Goal: Task Accomplishment & Management: Complete application form

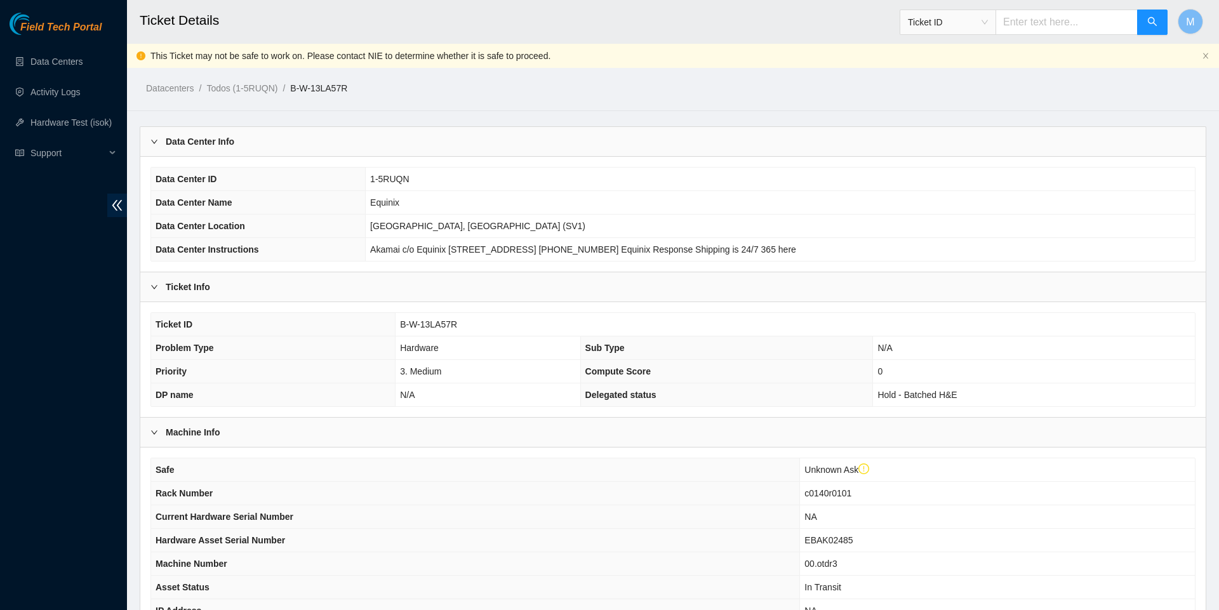
scroll to position [312, 0]
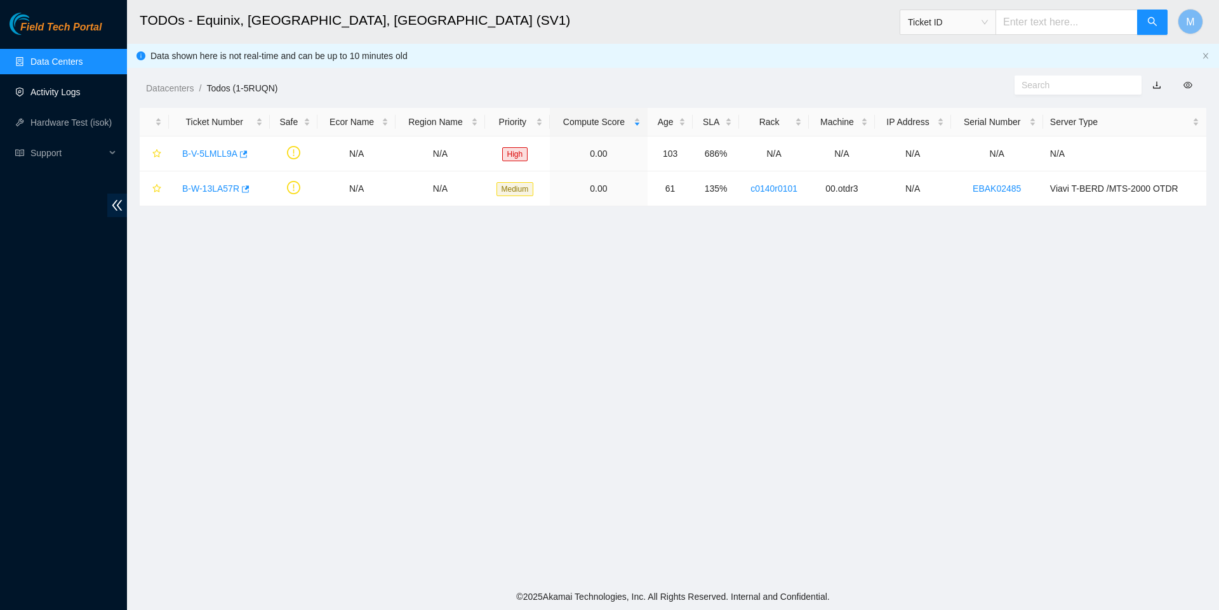
click at [66, 95] on link "Activity Logs" at bounding box center [55, 92] width 50 height 10
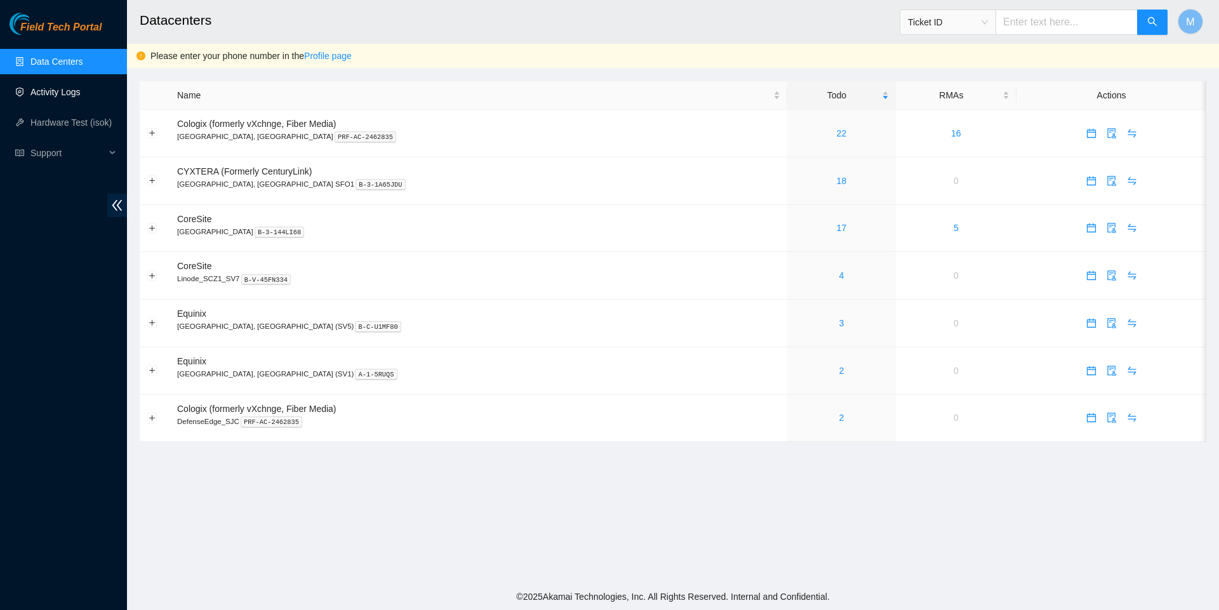
click at [56, 91] on link "Activity Logs" at bounding box center [55, 92] width 50 height 10
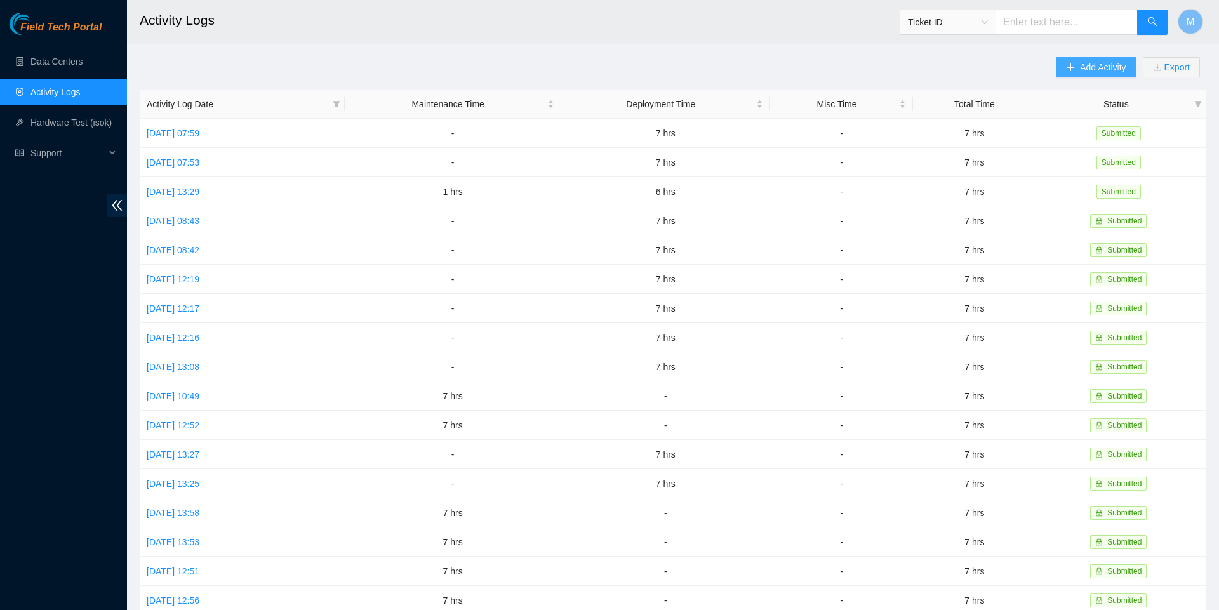
click at [1097, 60] on span "Add Activity" at bounding box center [1103, 67] width 46 height 14
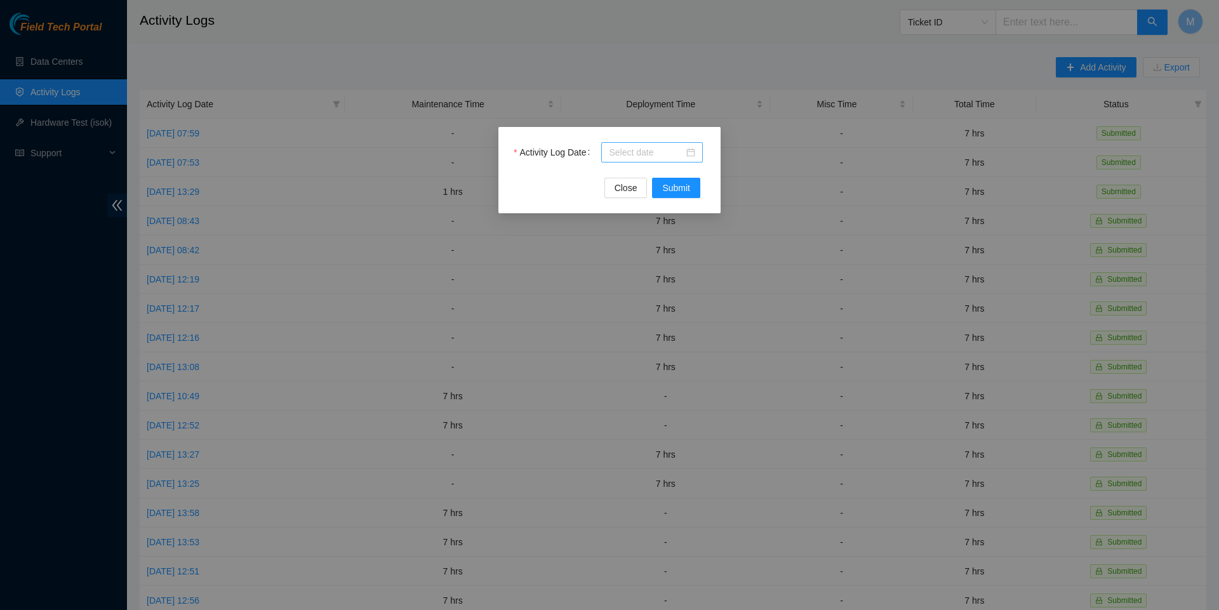
click at [693, 155] on div at bounding box center [652, 152] width 86 height 14
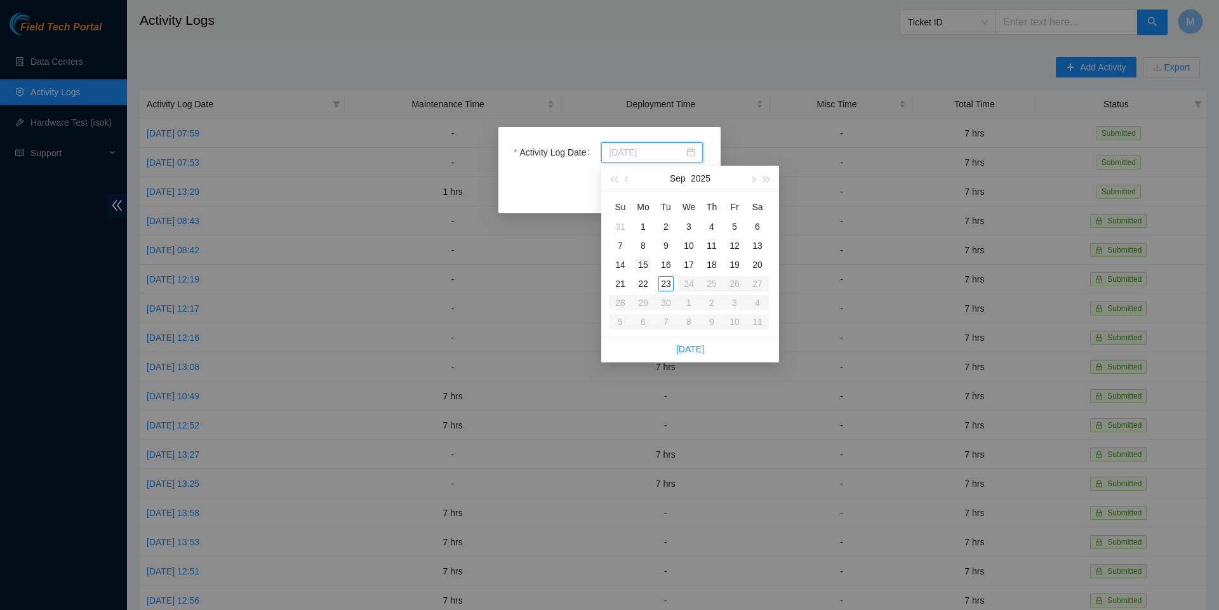
type input "[DATE]"
click at [643, 278] on div "22" at bounding box center [642, 283] width 15 height 15
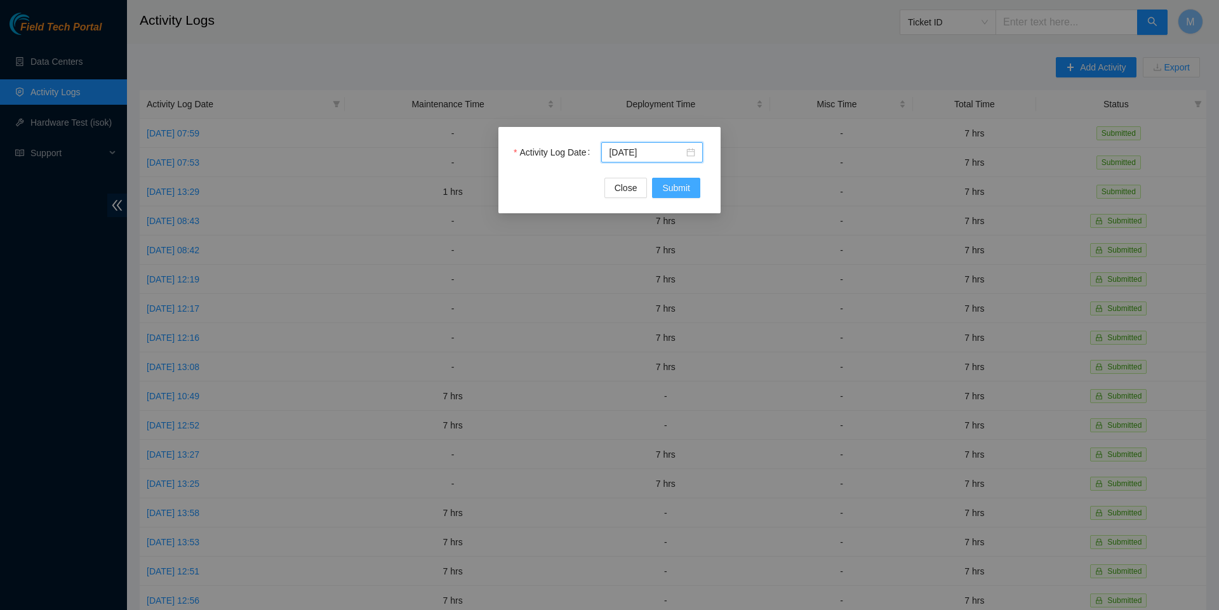
click at [672, 180] on button "Submit" at bounding box center [676, 188] width 48 height 20
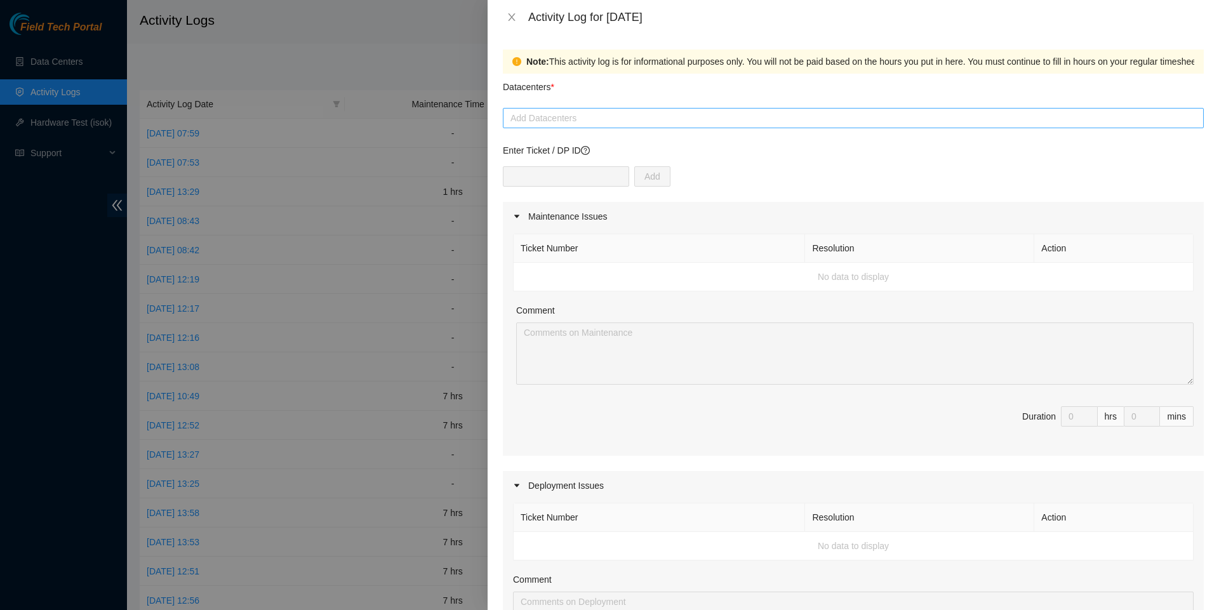
click at [616, 125] on div at bounding box center [853, 117] width 694 height 15
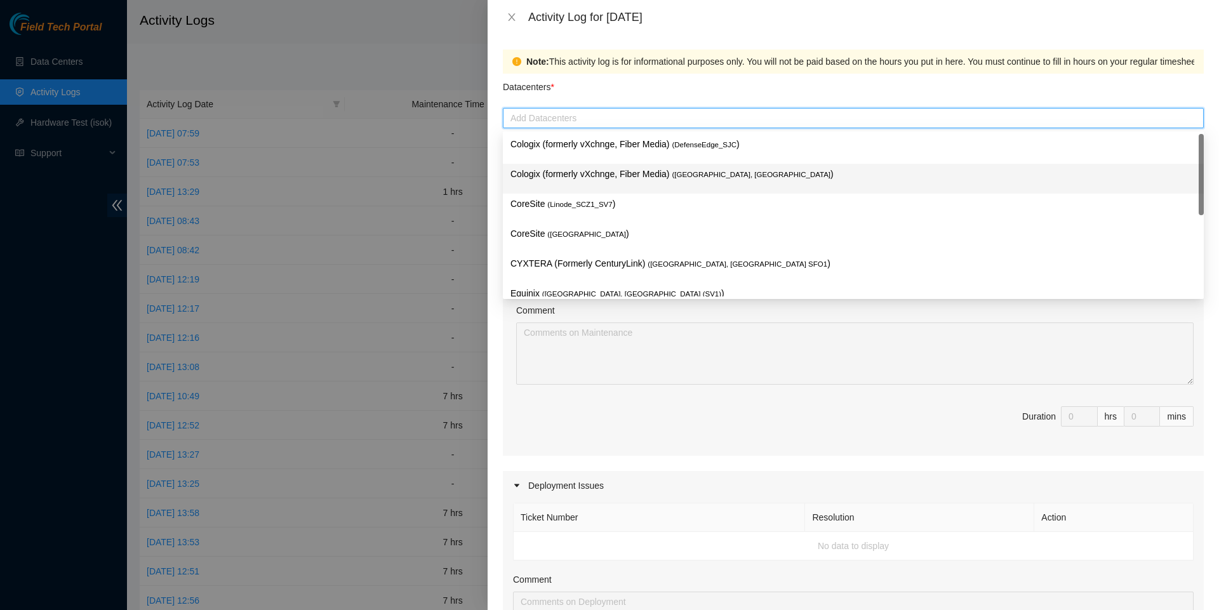
click at [590, 176] on p "Cologix (formerly vXchnge, Fiber Media) ( Santa Clara, CA )" at bounding box center [853, 174] width 686 height 15
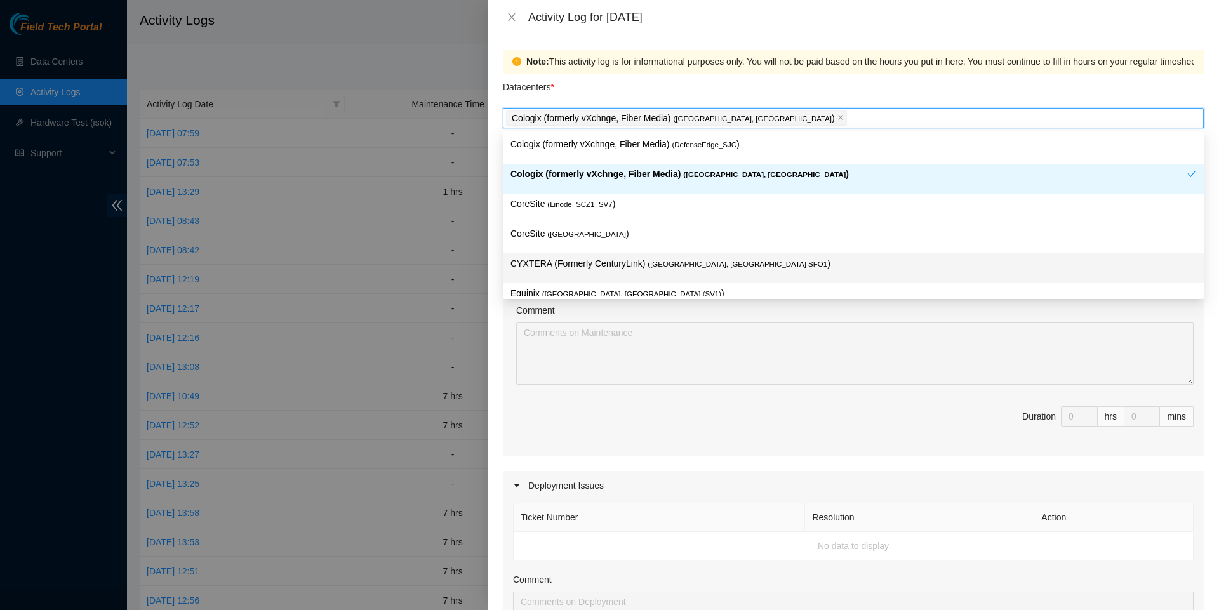
click at [580, 456] on div "Ticket Number Resolution Action No data to display Comment Duration 0 hrs 0 mins" at bounding box center [853, 343] width 701 height 225
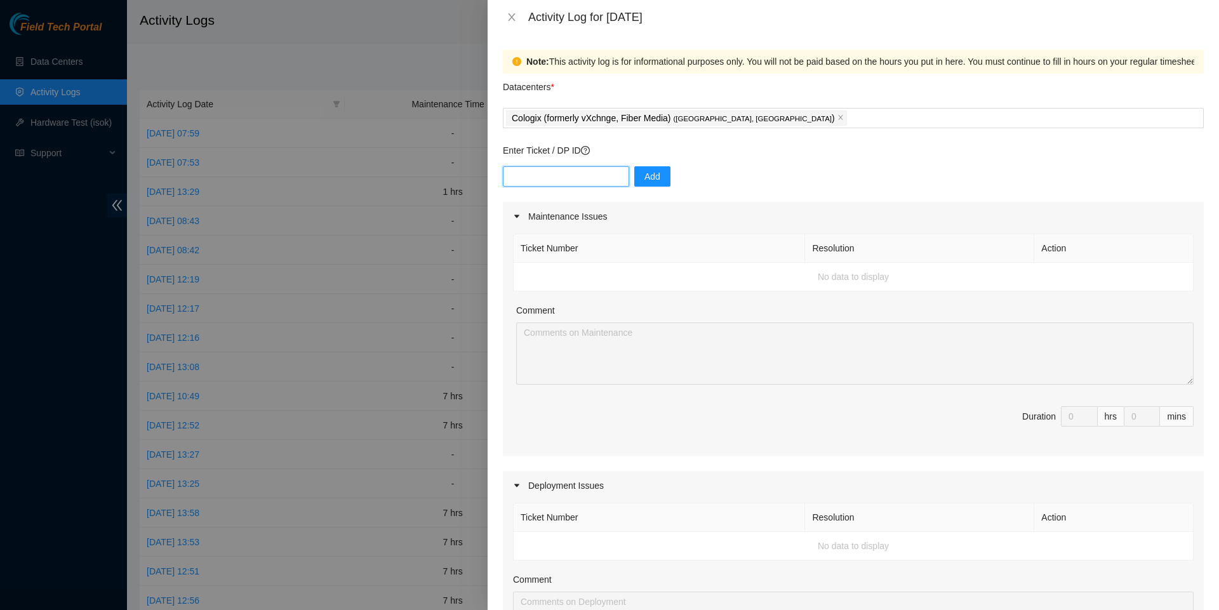
click at [575, 178] on input "text" at bounding box center [566, 176] width 126 height 20
paste input "DP82681"
type input "DP82681"
click at [651, 181] on span "Add" at bounding box center [652, 176] width 16 height 14
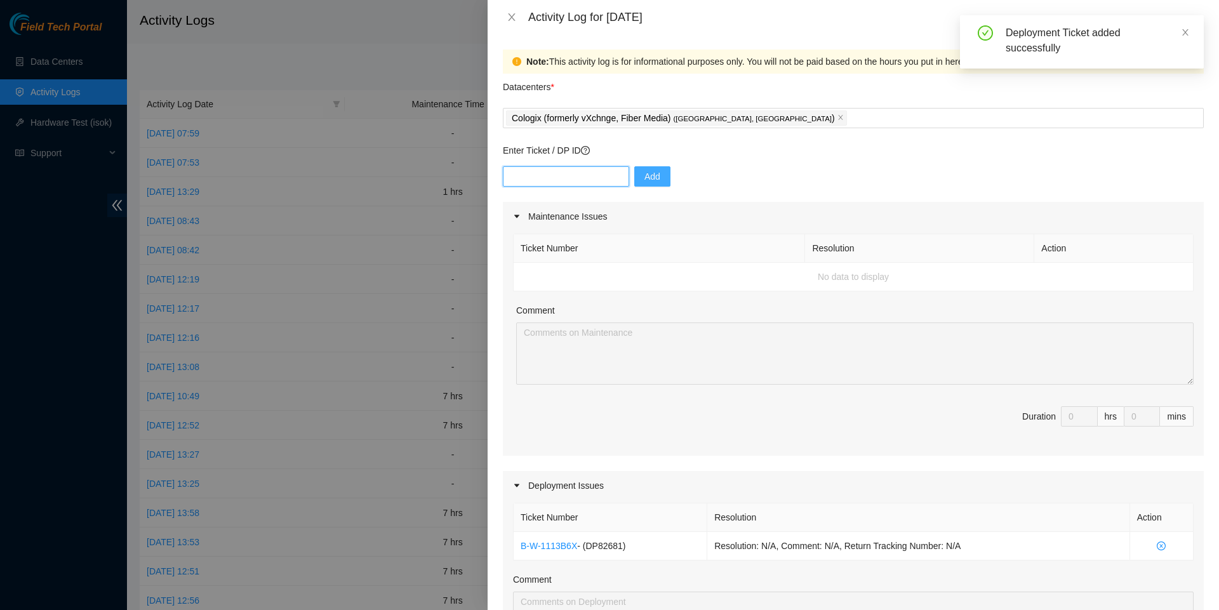
click at [536, 173] on input "text" at bounding box center [566, 176] width 126 height 20
paste input "DP79324"
type input "DP79324"
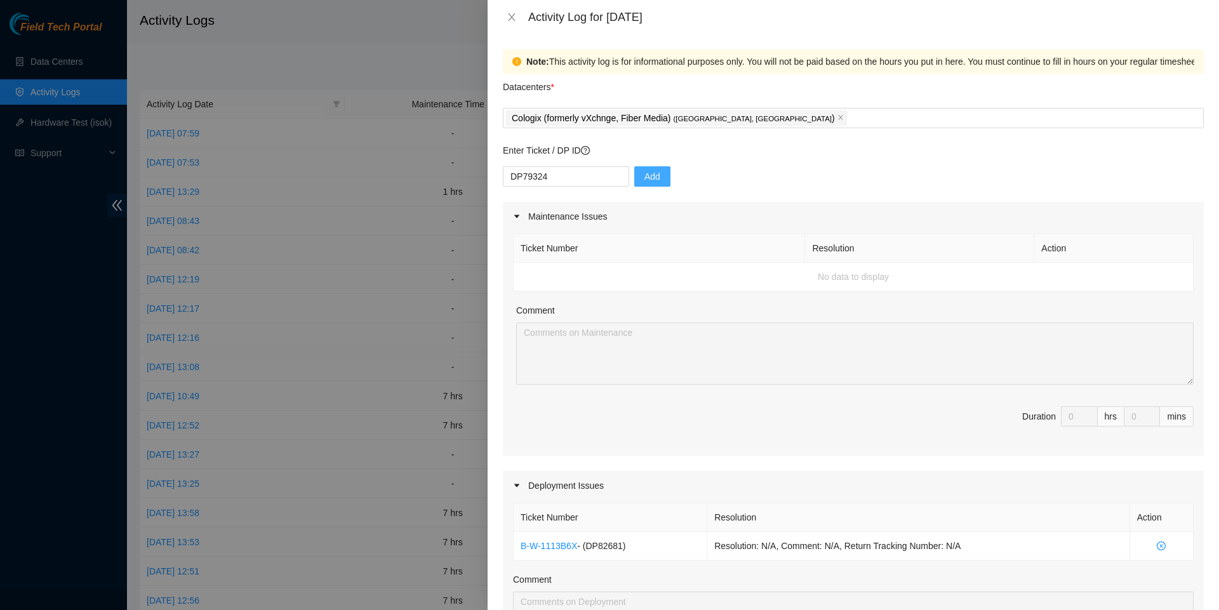
click at [654, 181] on span "Add" at bounding box center [652, 176] width 16 height 14
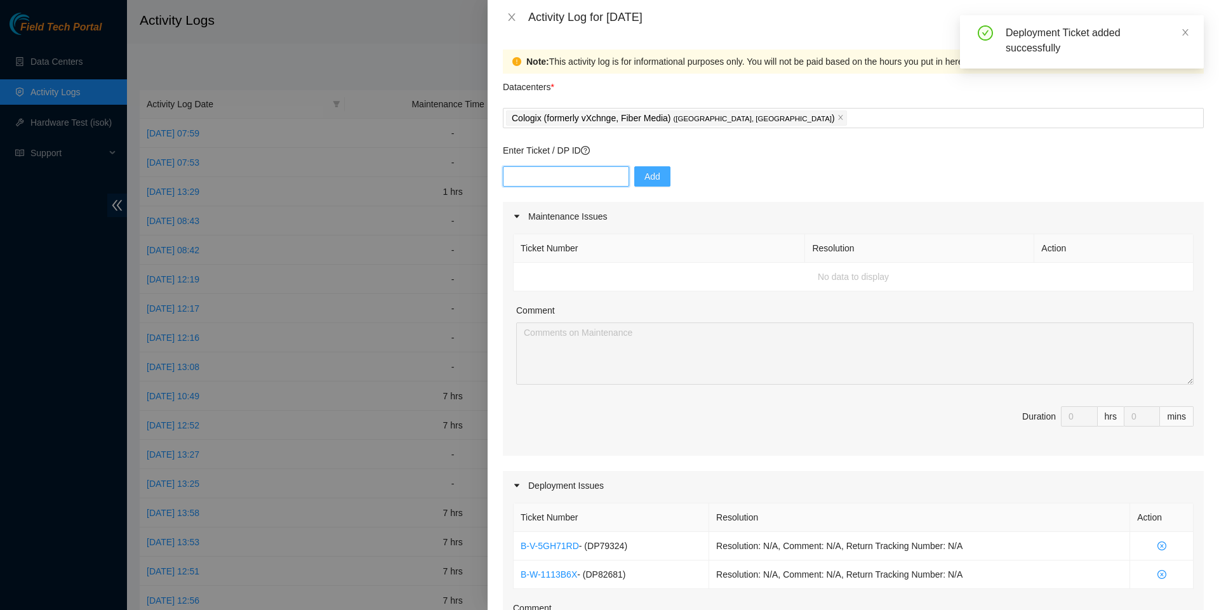
click at [546, 181] on input "text" at bounding box center [566, 176] width 126 height 20
paste input "DP82679"
type input "DP82679"
click at [660, 173] on span "Add" at bounding box center [652, 176] width 16 height 14
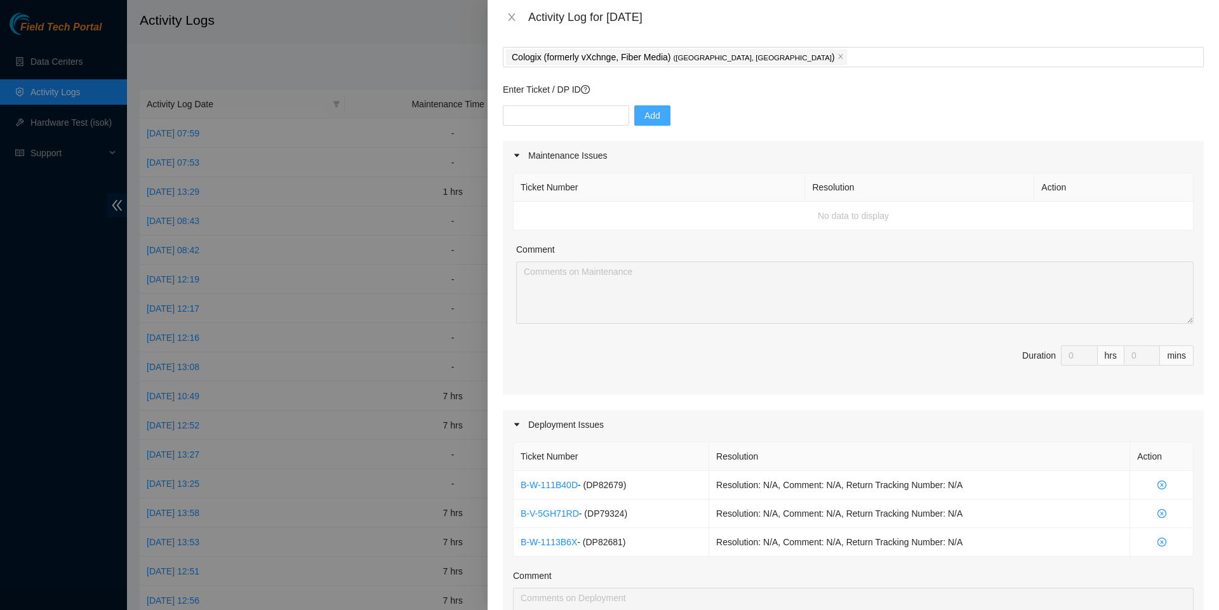
scroll to position [204, 0]
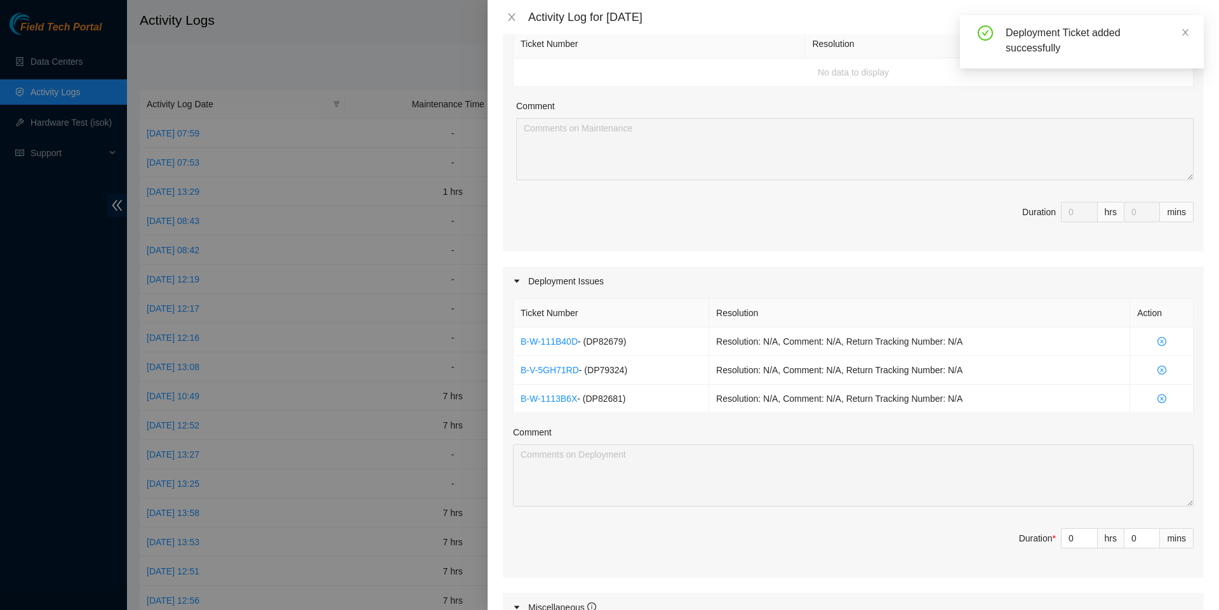
click at [1098, 547] on div "hrs" at bounding box center [1111, 538] width 27 height 20
type input "1"
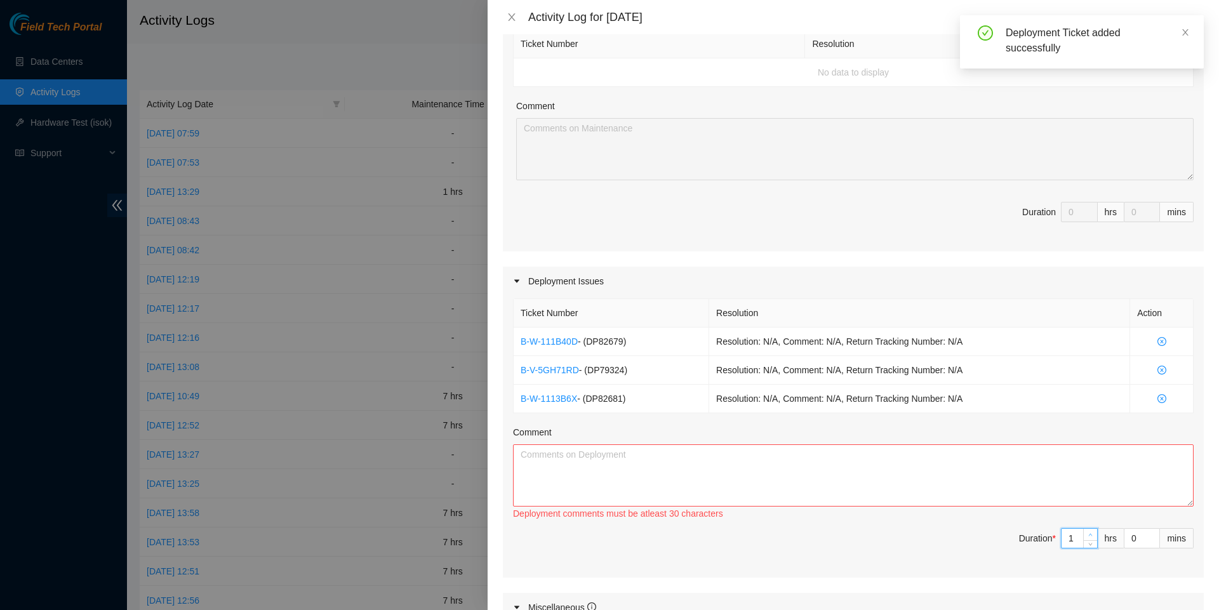
click at [1092, 539] on span "up" at bounding box center [1091, 535] width 8 height 8
type input "2"
click at [1092, 539] on span "up" at bounding box center [1091, 535] width 8 height 8
type input "3"
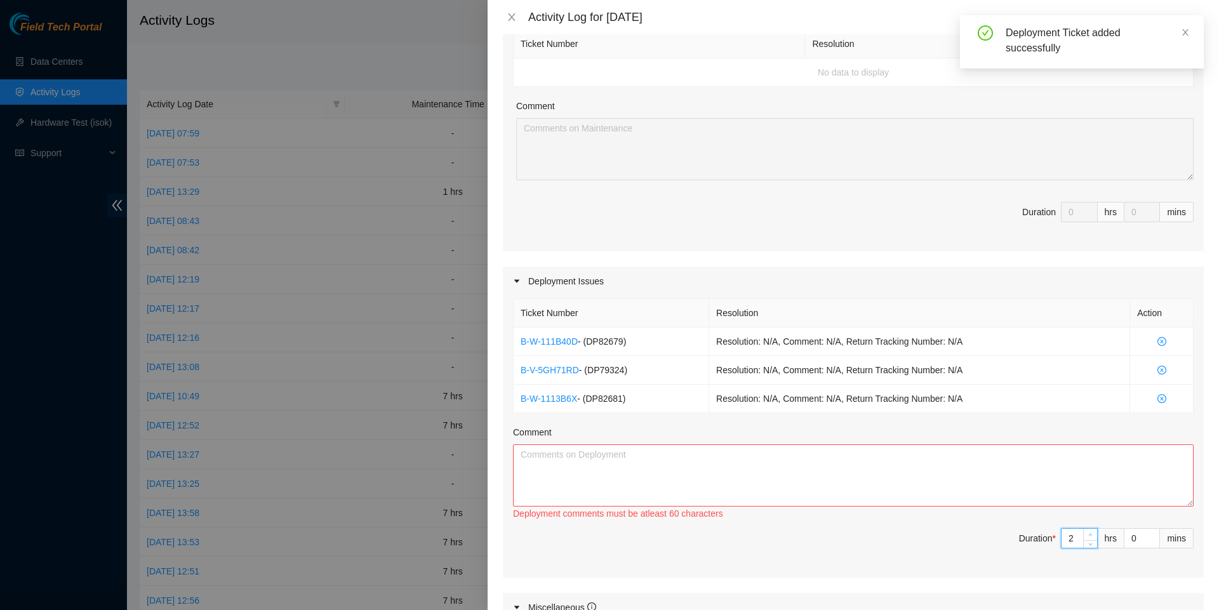
type input "3"
click at [1092, 539] on span "up" at bounding box center [1091, 535] width 8 height 8
type input "4"
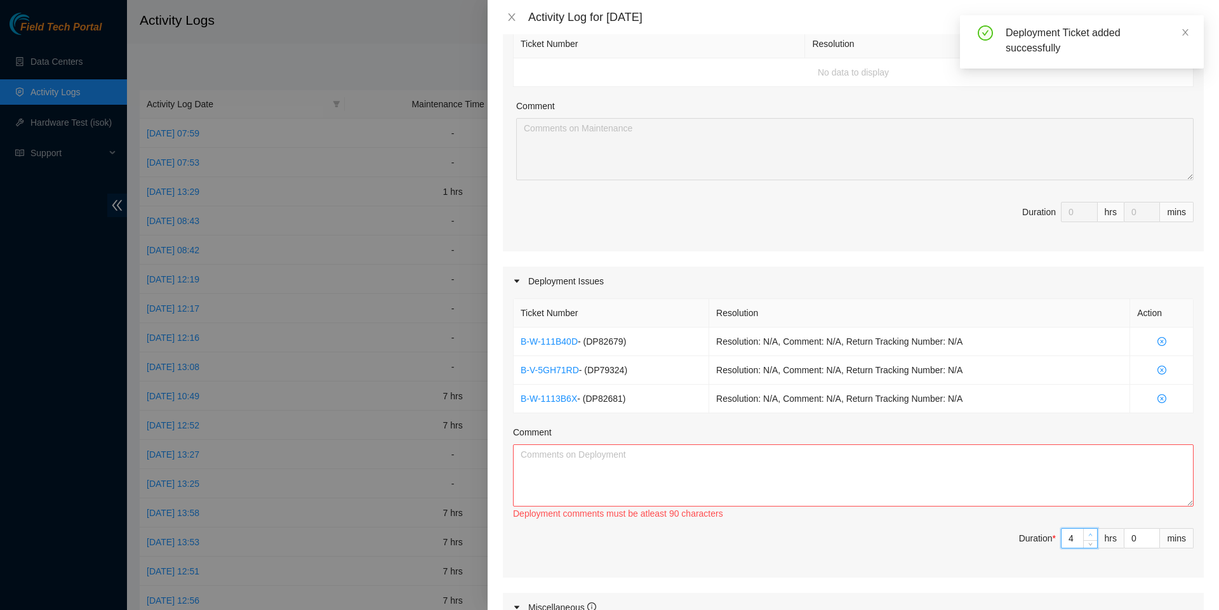
type input "5"
click at [1092, 539] on span "up" at bounding box center [1091, 535] width 8 height 8
type input "6"
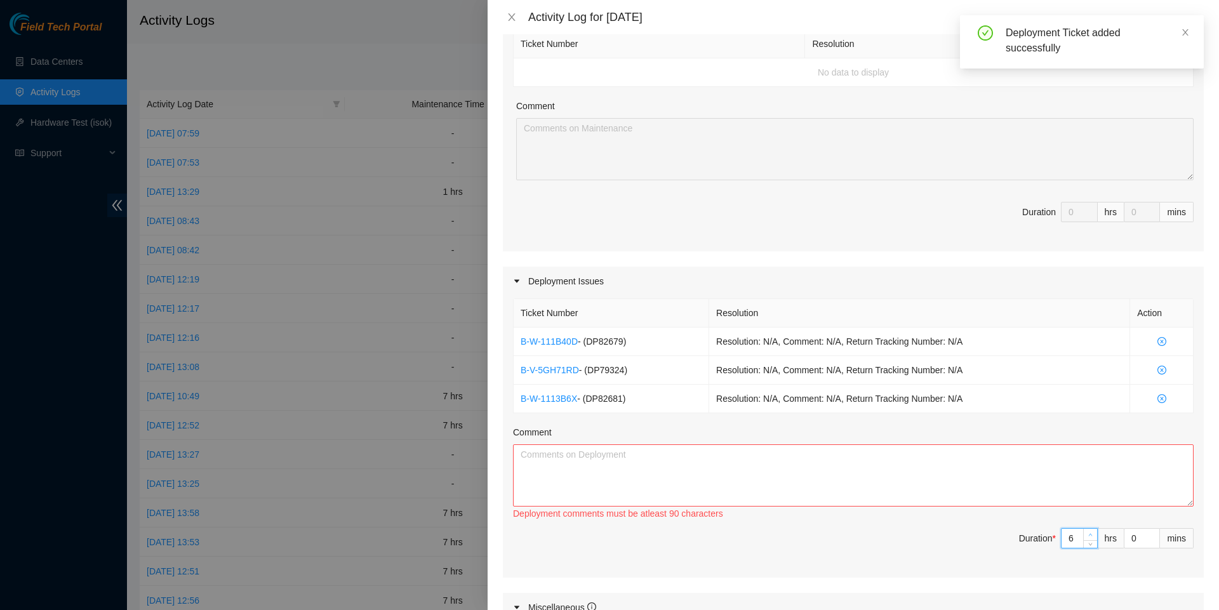
click at [1092, 539] on span "up" at bounding box center [1091, 535] width 8 height 8
type input "7"
click at [1092, 539] on span "up" at bounding box center [1091, 535] width 8 height 8
click at [978, 507] on textarea "Comment" at bounding box center [853, 475] width 680 height 62
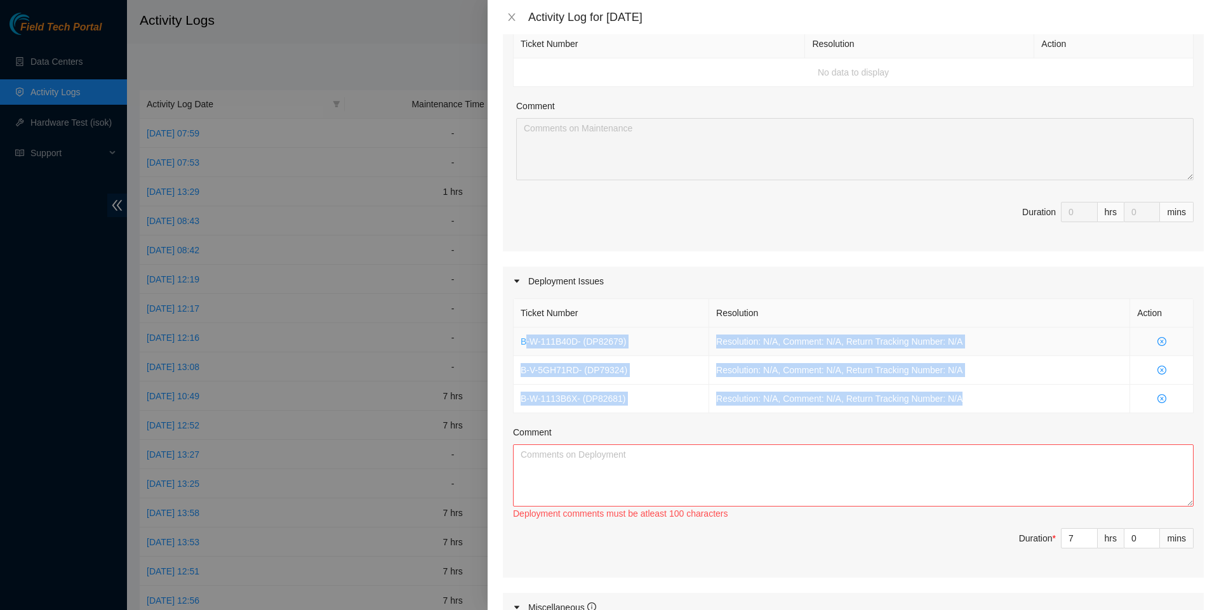
drag, startPoint x: 995, startPoint y: 412, endPoint x: 524, endPoint y: 350, distance: 475.6
click at [524, 350] on tbody "B-W-111B40D - ( DP82679 ) Resolution: N/A, Comment: N/A, Return Tracking Number…" at bounding box center [854, 371] width 680 height 86
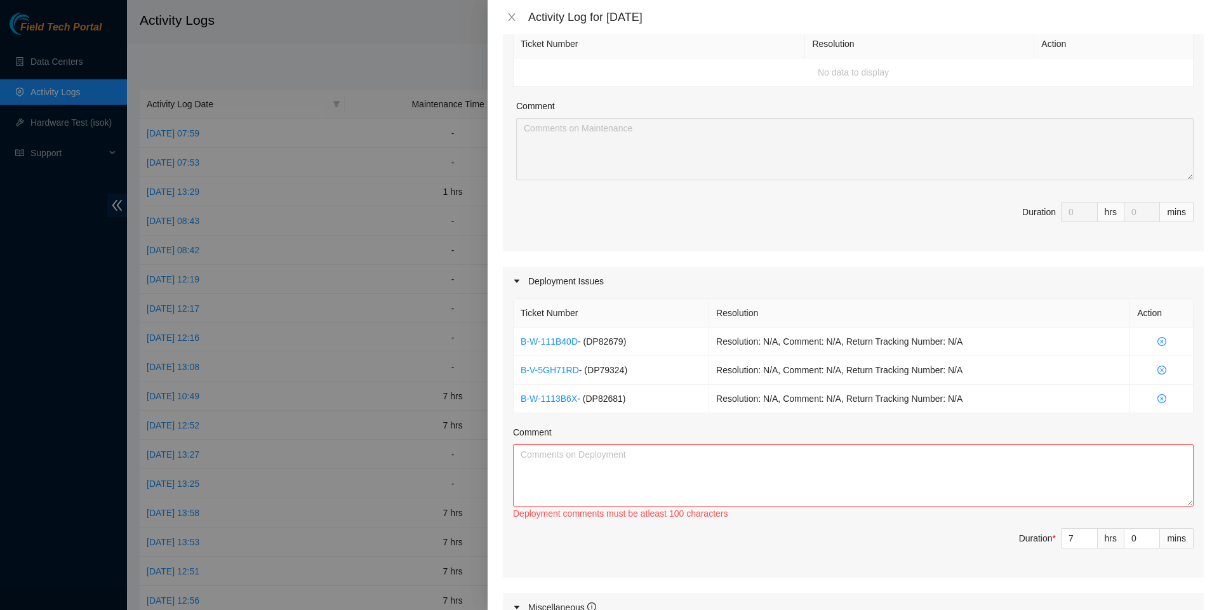
click at [512, 344] on div "Ticket Number Resolution Action B-W-111B40D - ( DP82679 ) Resolution: N/A, Comm…" at bounding box center [853, 437] width 701 height 282
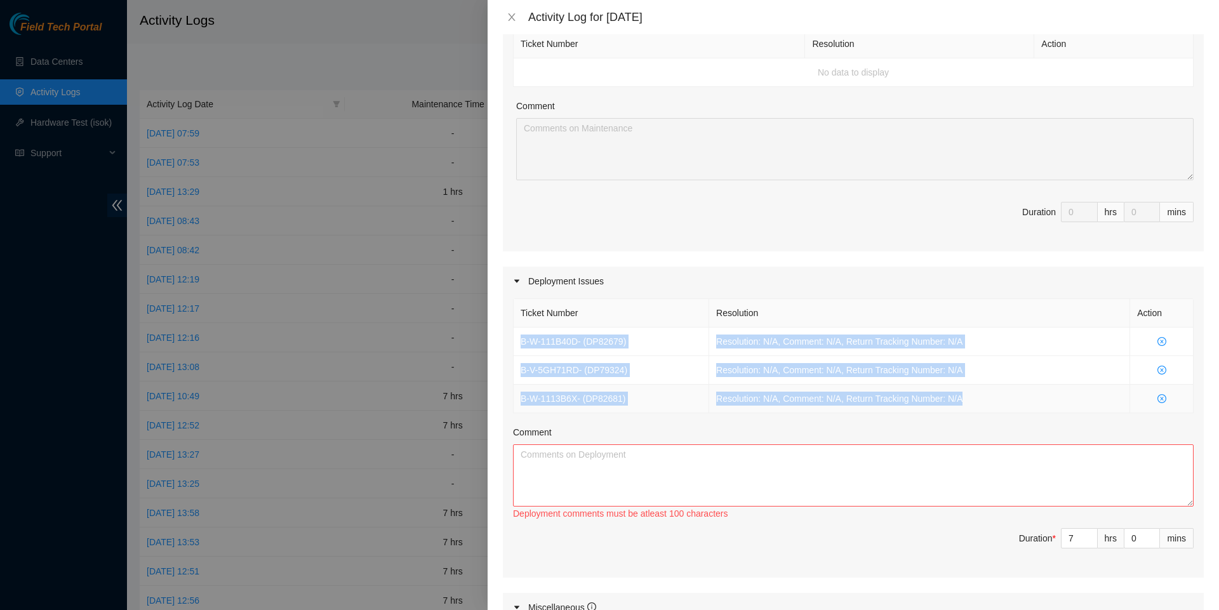
drag, startPoint x: 519, startPoint y: 347, endPoint x: 1007, endPoint y: 407, distance: 491.9
click at [1007, 407] on tbody "B-W-111B40D - ( DP82679 ) Resolution: N/A, Comment: N/A, Return Tracking Number…" at bounding box center [854, 371] width 680 height 86
copy tbody "B-W-111B40D - ( DP82679 ) Resolution: N/A, Comment: N/A, Return Tracking Number…"
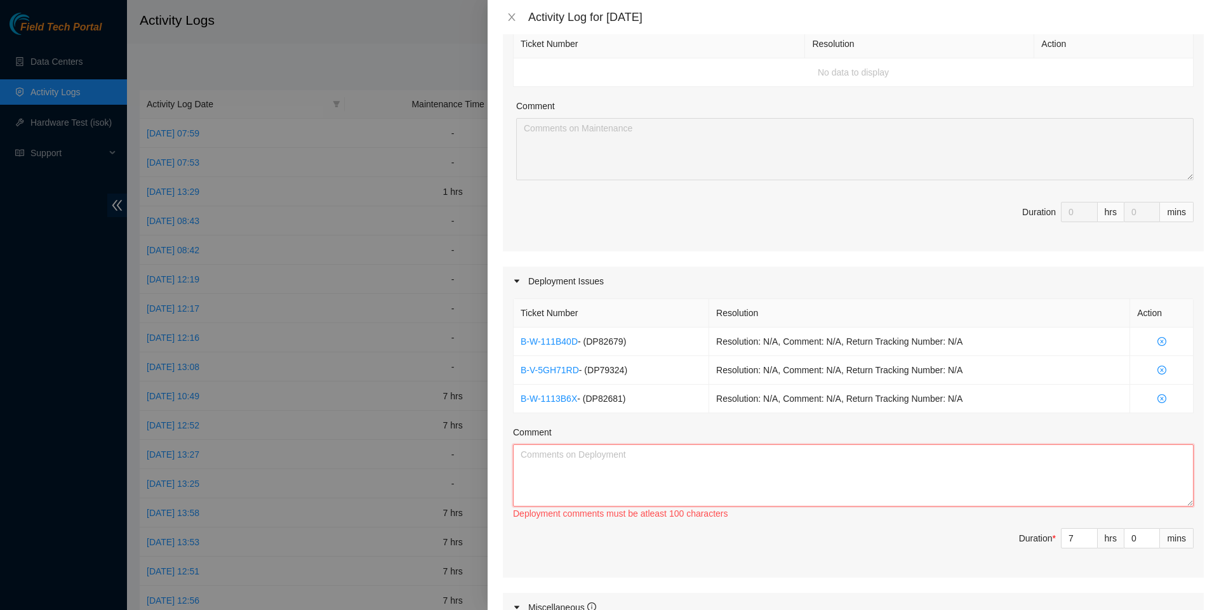
click at [917, 474] on textarea "Comment" at bounding box center [853, 475] width 680 height 62
paste textarea "B-W-111B40D - (DP82679) Resolution: N/A, Comment: N/A, Return Tracking Number: …"
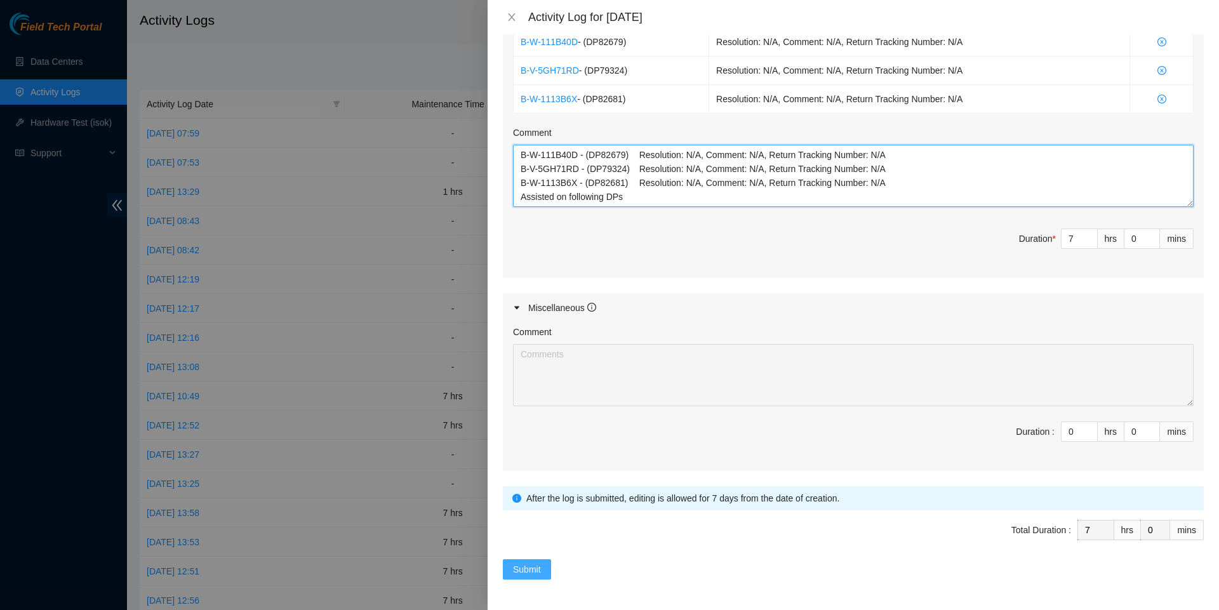
scroll to position [524, 0]
type textarea "B-W-111B40D - (DP82679) Resolution: N/A, Comment: N/A, Return Tracking Number: …"
click at [529, 572] on span "Submit" at bounding box center [527, 569] width 28 height 14
